Goal: Transaction & Acquisition: Purchase product/service

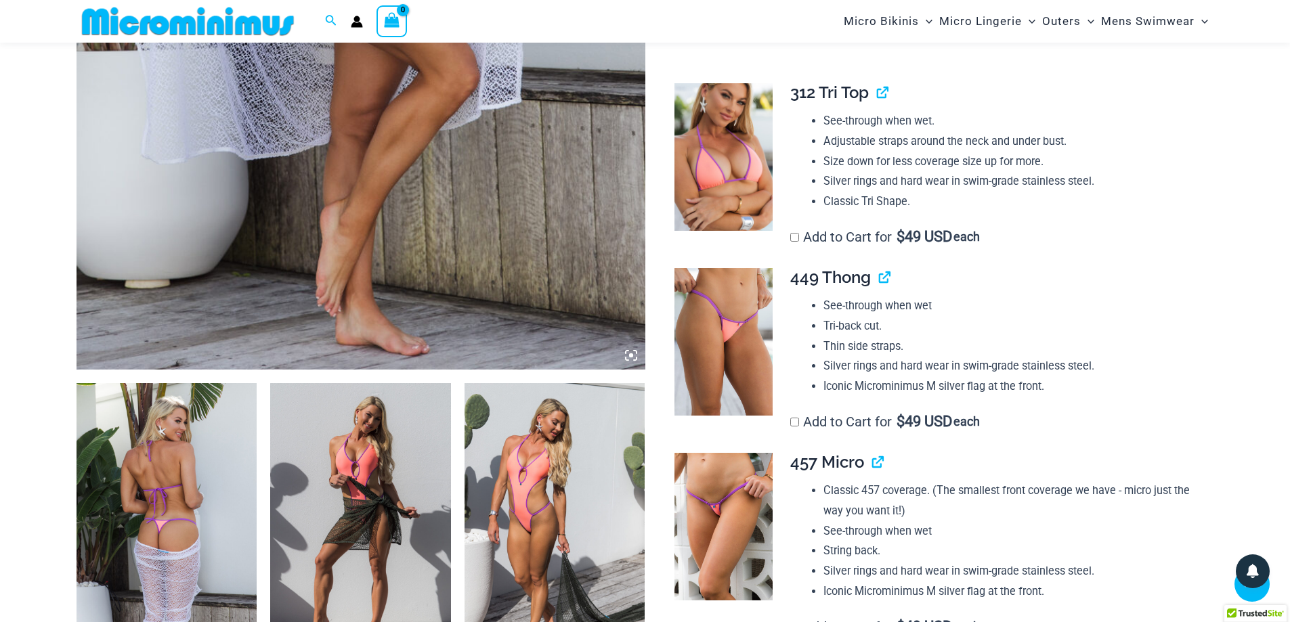
scroll to position [869, 0]
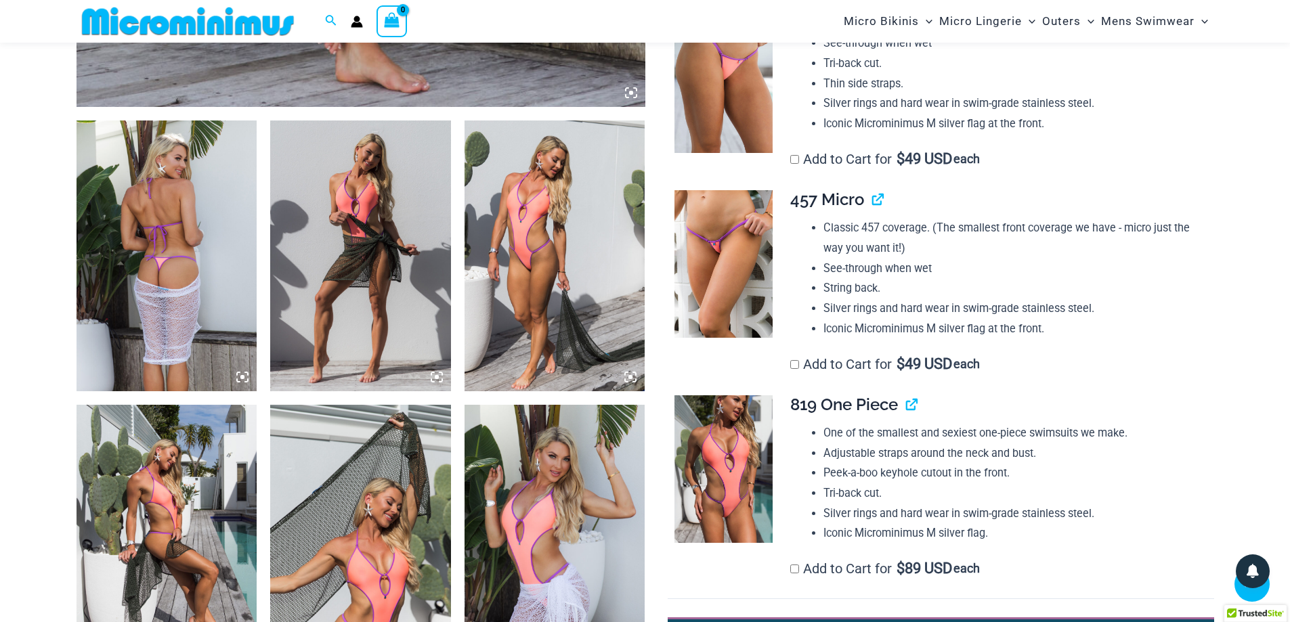
click at [217, 264] on img at bounding box center [167, 256] width 181 height 271
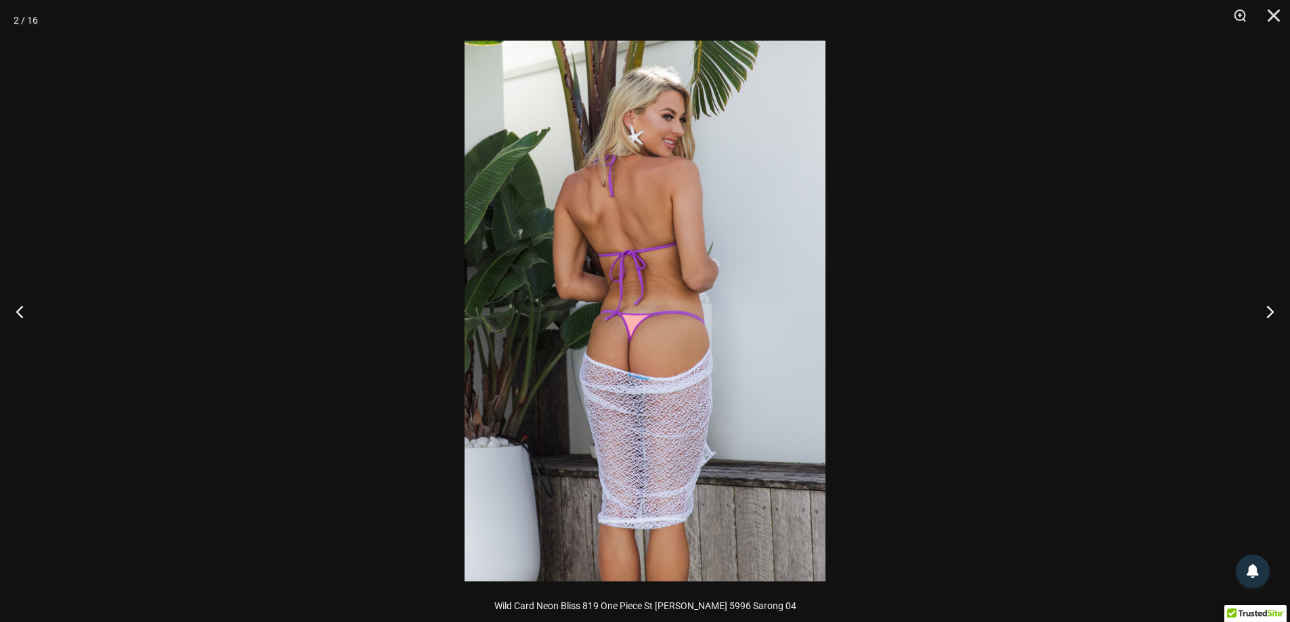
click at [724, 301] on img at bounding box center [644, 311] width 361 height 541
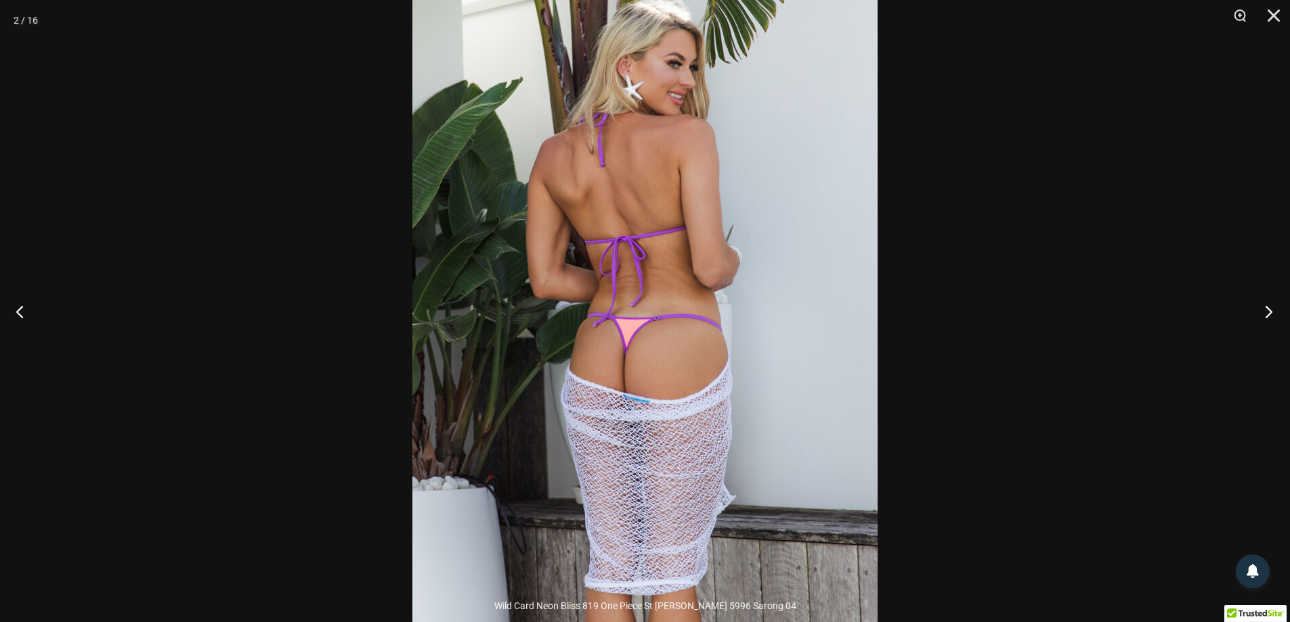
click at [1259, 306] on button "Next" at bounding box center [1264, 312] width 51 height 68
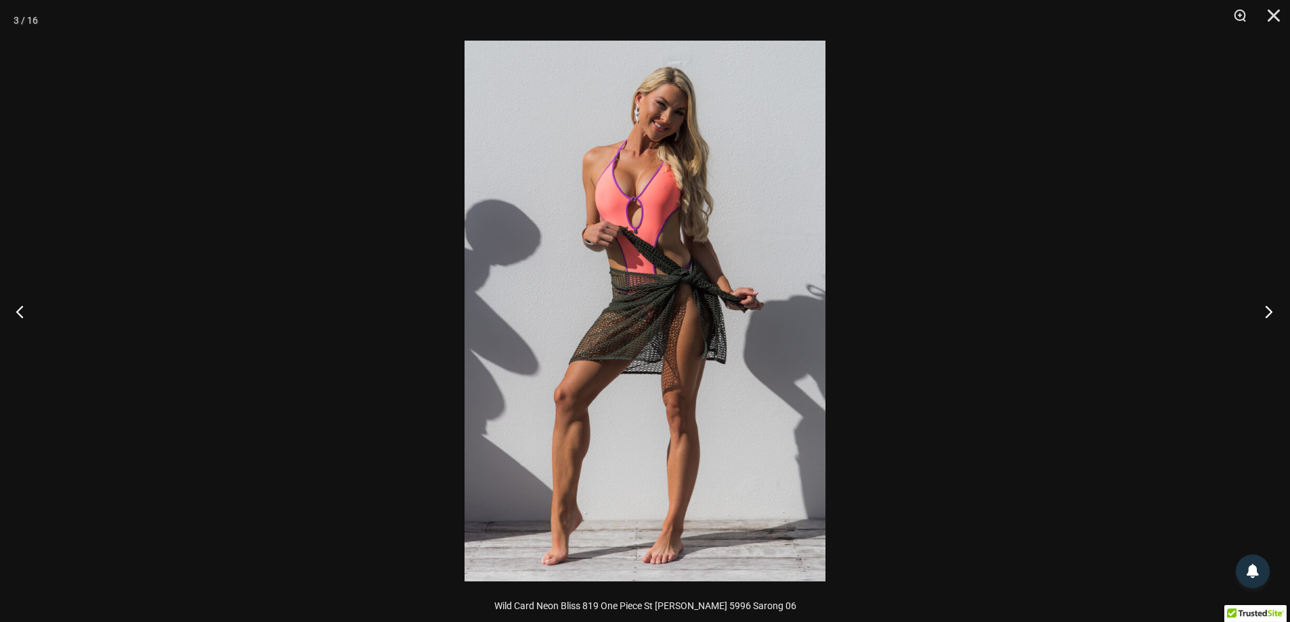
click at [1259, 306] on button "Next" at bounding box center [1264, 312] width 51 height 68
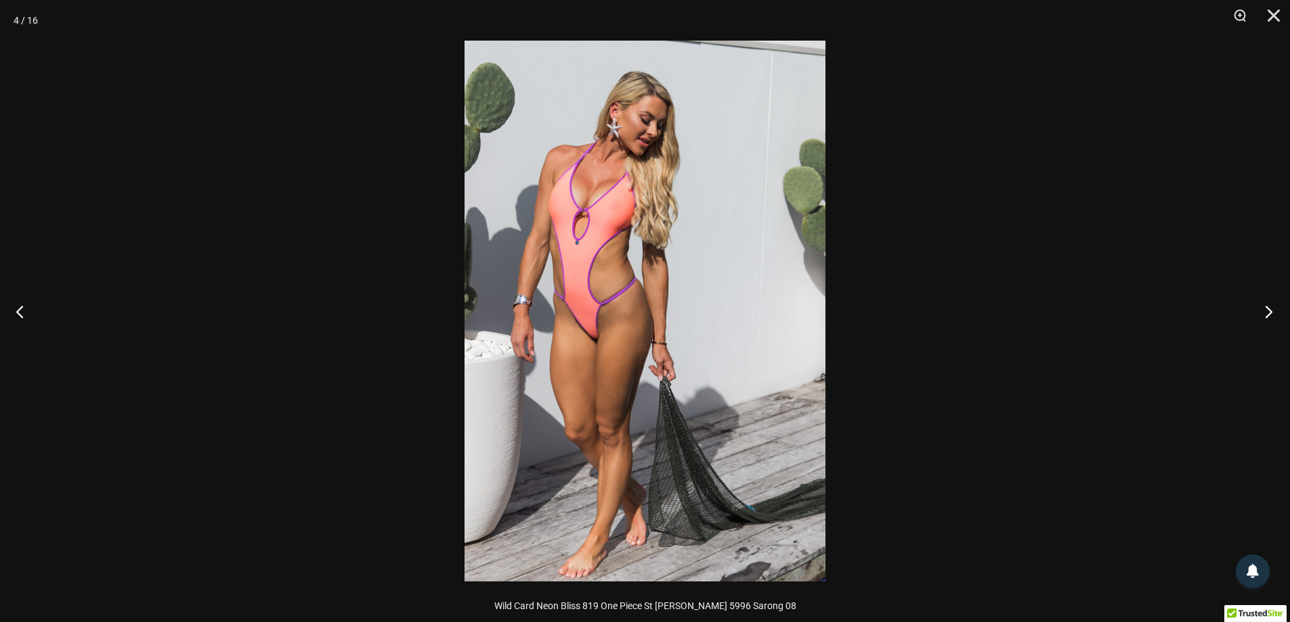
click at [1259, 306] on button "Next" at bounding box center [1264, 312] width 51 height 68
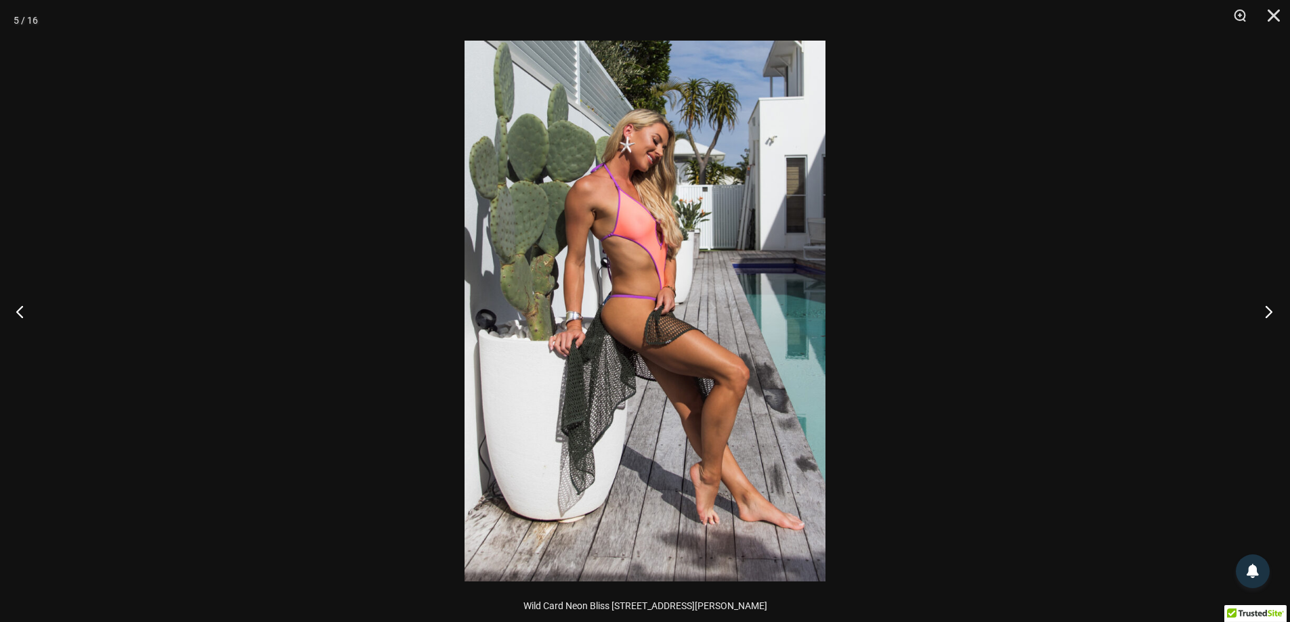
click at [1259, 306] on button "Next" at bounding box center [1264, 312] width 51 height 68
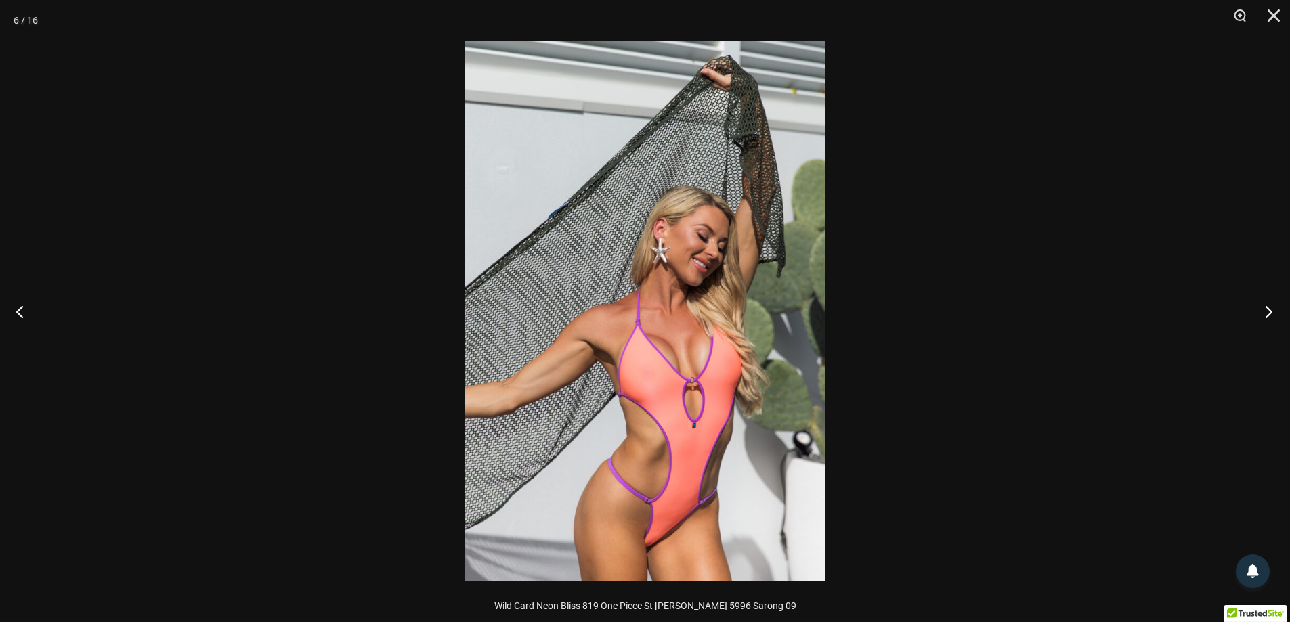
click at [1259, 306] on button "Next" at bounding box center [1264, 312] width 51 height 68
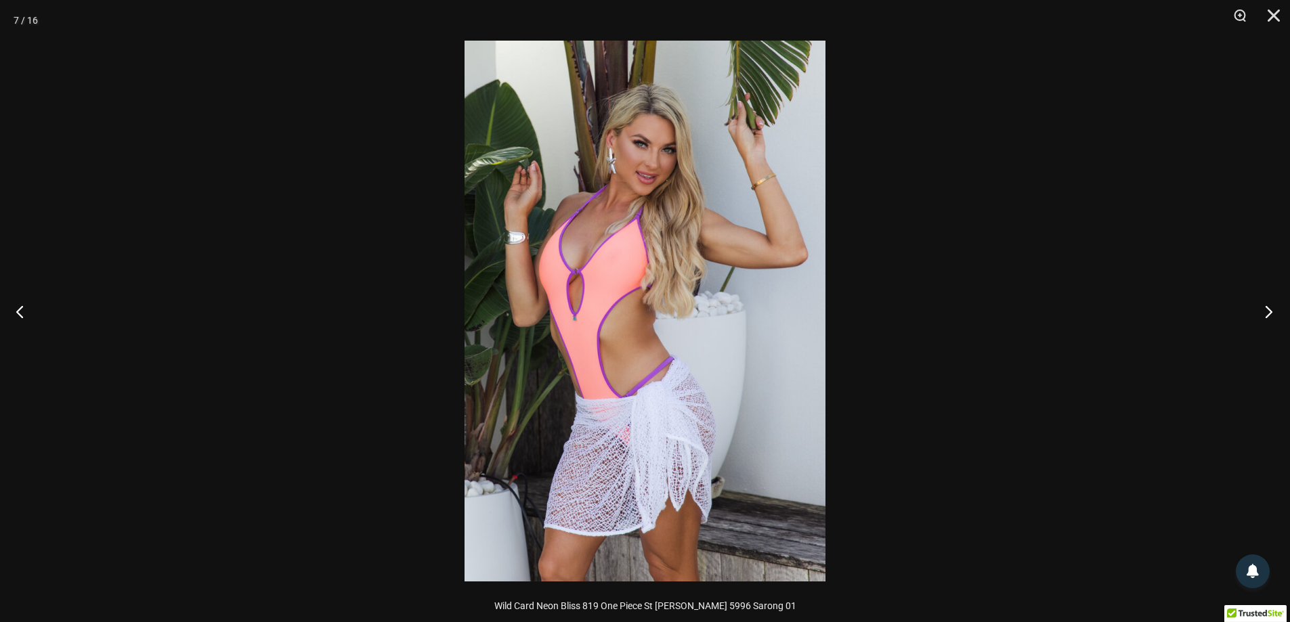
click at [1259, 306] on button "Next" at bounding box center [1264, 312] width 51 height 68
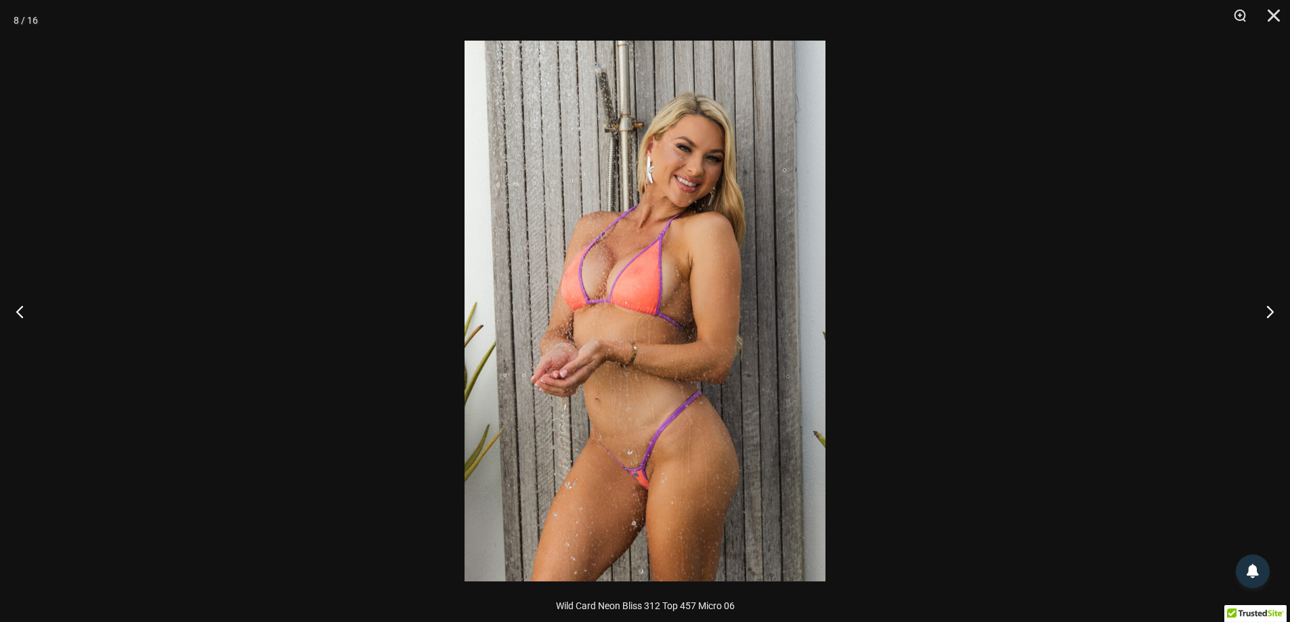
click at [777, 442] on img at bounding box center [644, 311] width 361 height 541
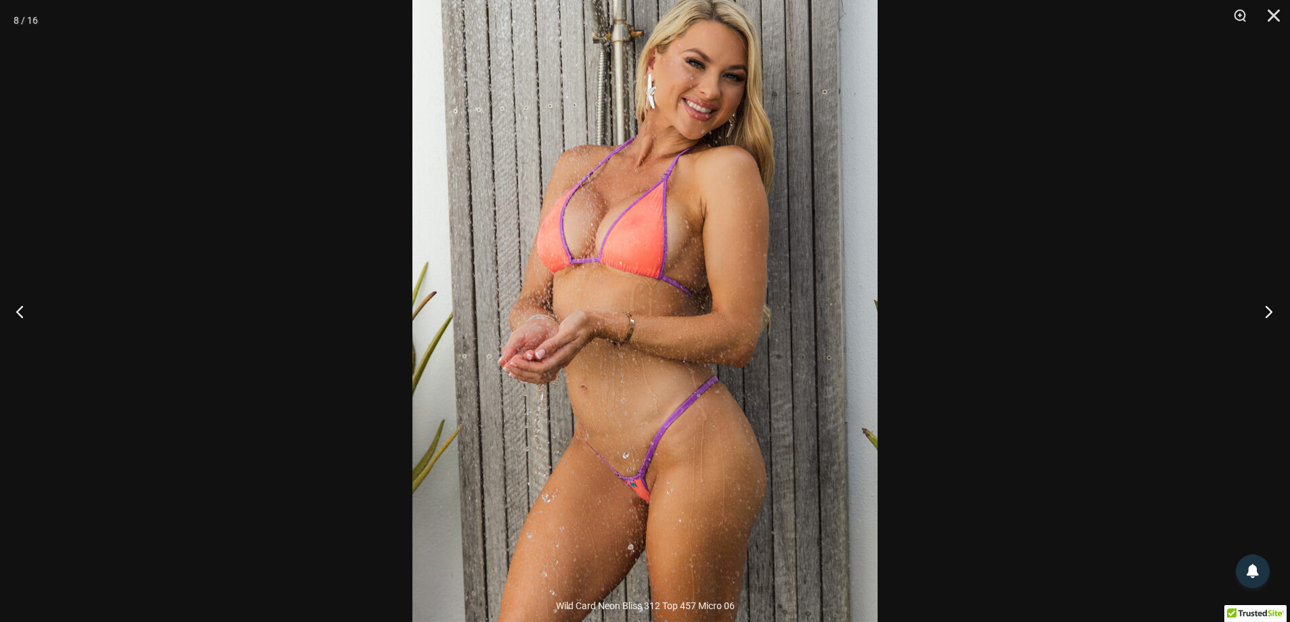
click at [1268, 311] on button "Next" at bounding box center [1264, 312] width 51 height 68
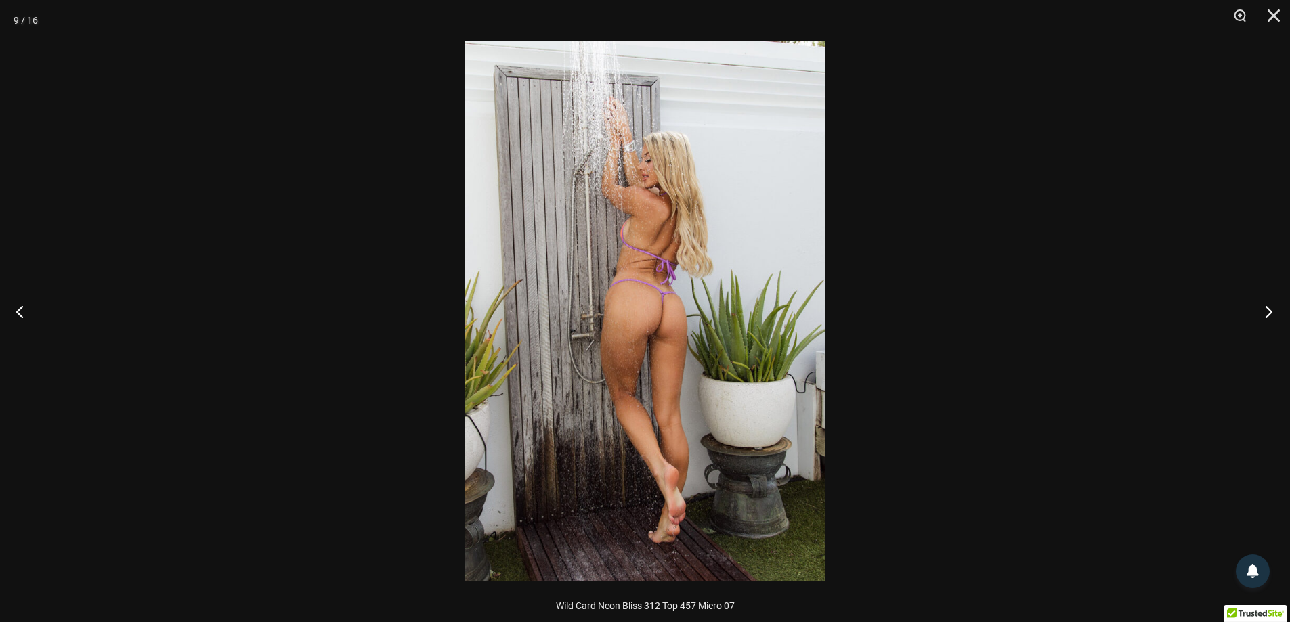
click at [1268, 311] on button "Next" at bounding box center [1264, 312] width 51 height 68
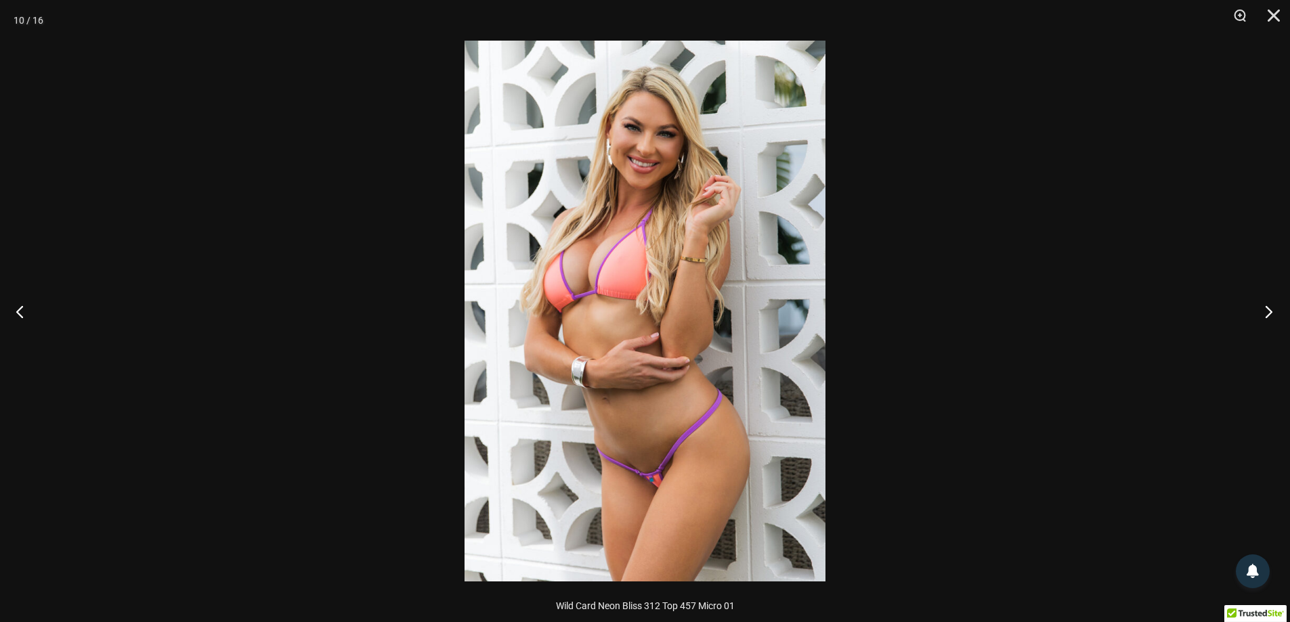
click at [1268, 311] on button "Next" at bounding box center [1264, 312] width 51 height 68
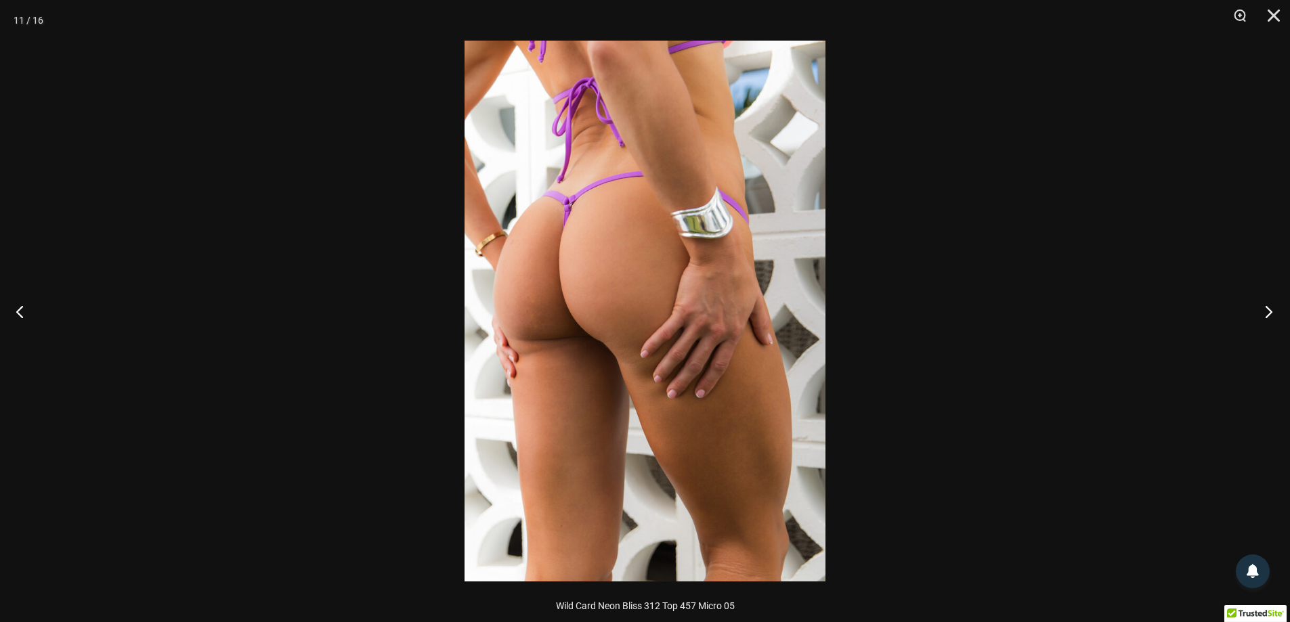
click at [1268, 311] on button "Next" at bounding box center [1264, 312] width 51 height 68
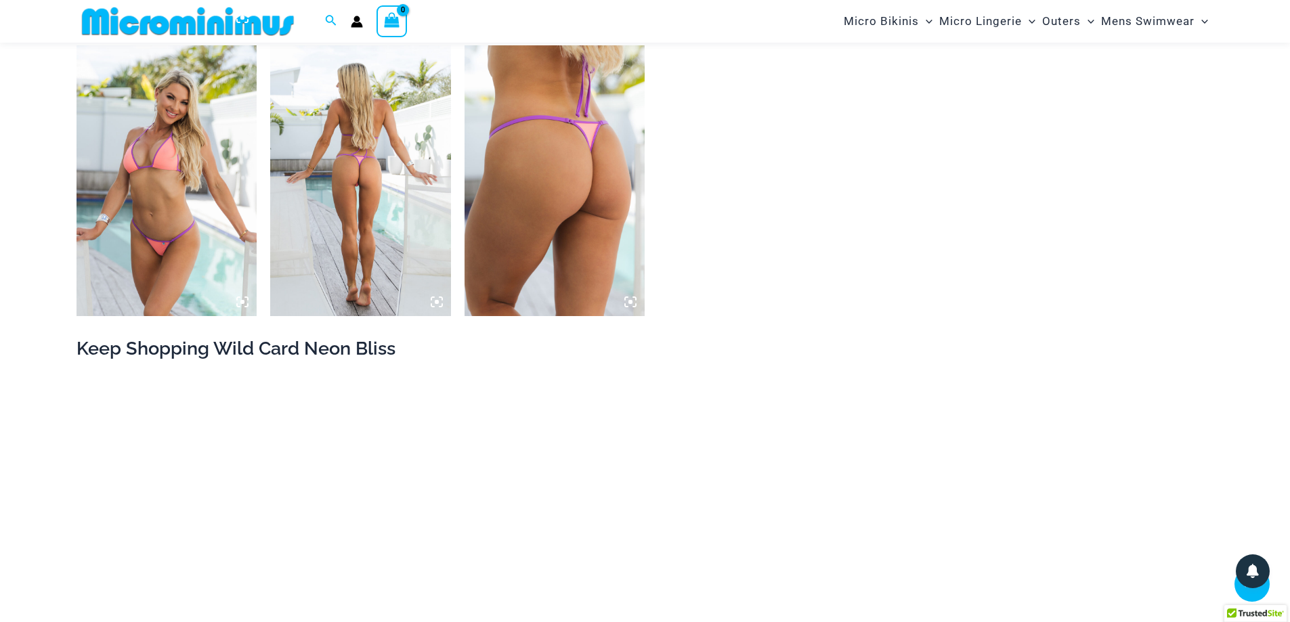
scroll to position [2088, 0]
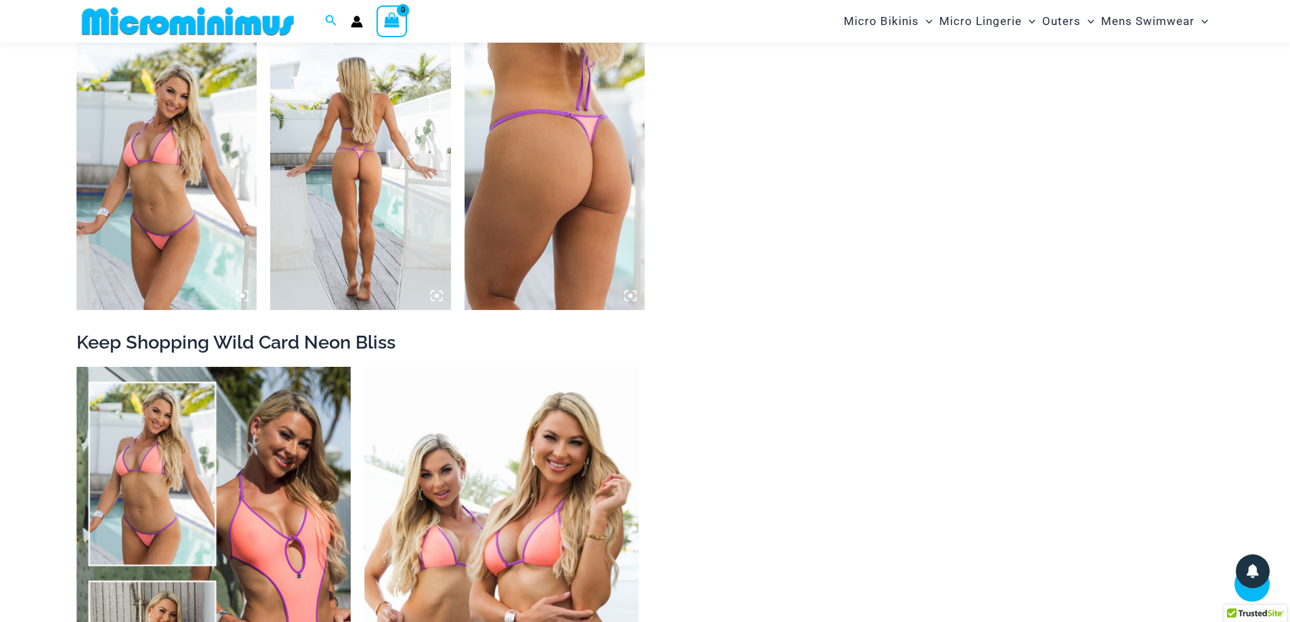
click at [398, 251] on img at bounding box center [360, 174] width 181 height 271
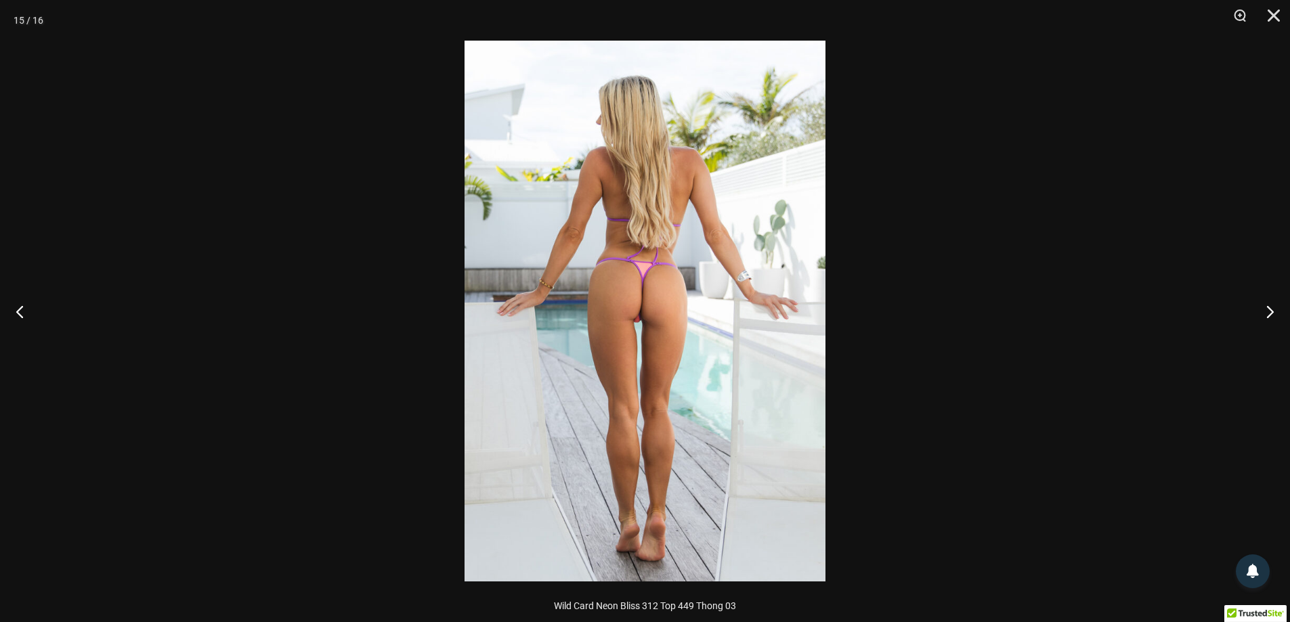
click at [588, 253] on img at bounding box center [644, 311] width 361 height 541
